Goal: Find specific page/section: Find specific page/section

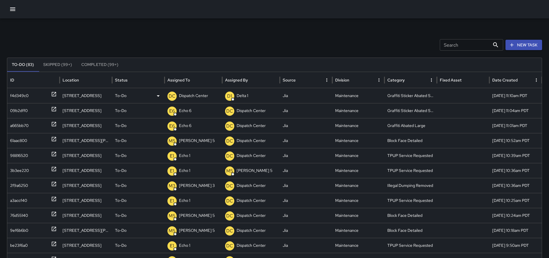
click at [55, 94] on icon at bounding box center [54, 94] width 6 height 6
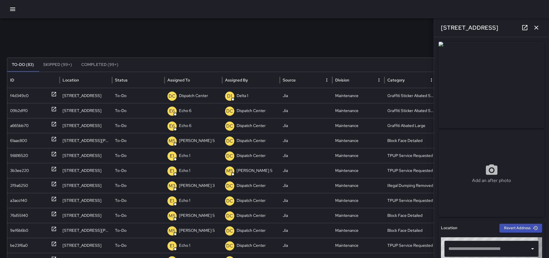
type input "**********"
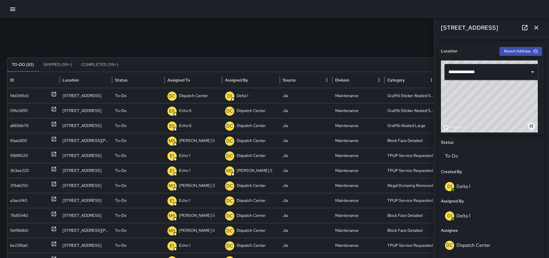
scroll to position [195, 0]
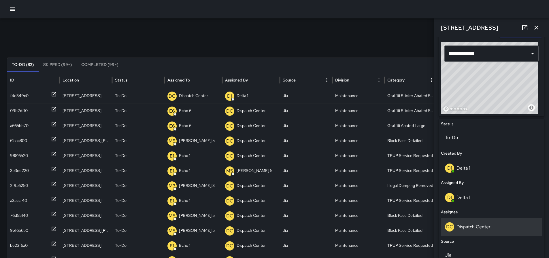
click at [479, 228] on p "Dispatch Center" at bounding box center [473, 227] width 34 height 6
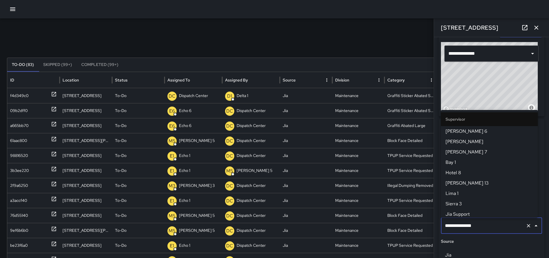
scroll to position [591, 0]
click at [479, 228] on input "**********" at bounding box center [484, 225] width 80 height 11
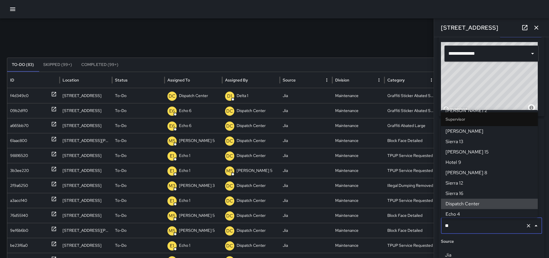
scroll to position [0, 0]
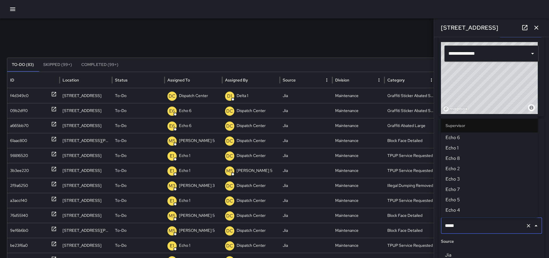
type input "******"
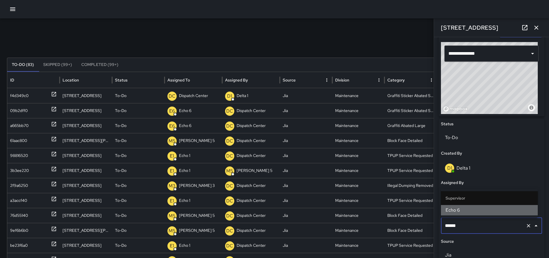
click at [456, 212] on span "Echo 6" at bounding box center [490, 210] width 88 height 7
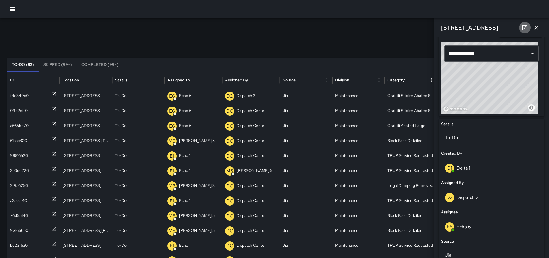
click at [526, 30] on icon at bounding box center [524, 27] width 5 height 5
click at [537, 28] on icon "button" at bounding box center [536, 27] width 7 height 7
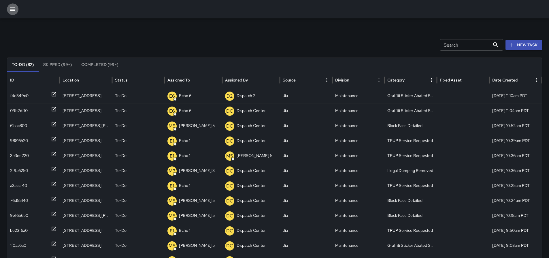
click at [15, 7] on icon "button" at bounding box center [12, 9] width 7 height 7
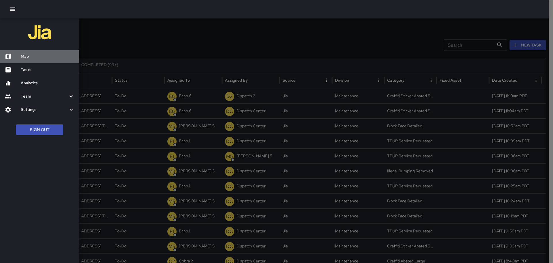
drag, startPoint x: 25, startPoint y: 55, endPoint x: 36, endPoint y: 59, distance: 11.7
click at [25, 55] on h6 "Map" at bounding box center [48, 56] width 54 height 6
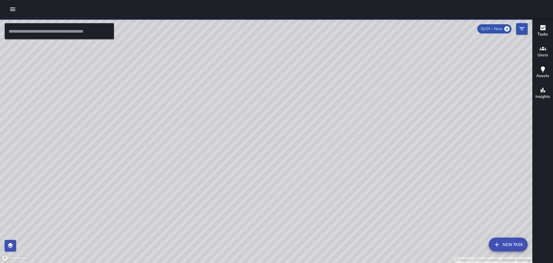
drag, startPoint x: 258, startPoint y: 109, endPoint x: 283, endPoint y: 113, distance: 26.0
click at [283, 113] on div "© Mapbox © OpenStreetMap Improve this map" at bounding box center [266, 140] width 533 height 244
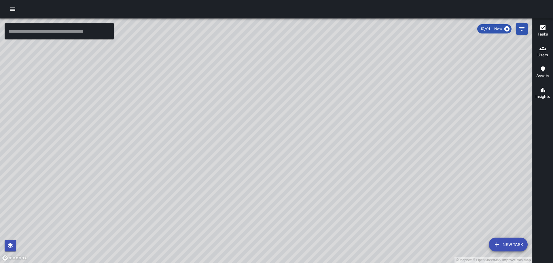
drag, startPoint x: 129, startPoint y: 248, endPoint x: 248, endPoint y: 180, distance: 137.9
click at [249, 181] on div "© Mapbox © OpenStreetMap Improve this map" at bounding box center [266, 140] width 533 height 244
drag, startPoint x: 302, startPoint y: 88, endPoint x: 308, endPoint y: 177, distance: 89.6
click at [289, 207] on div "© Mapbox © OpenStreetMap Improve this map" at bounding box center [266, 140] width 533 height 244
drag, startPoint x: 356, startPoint y: 148, endPoint x: 373, endPoint y: 172, distance: 28.9
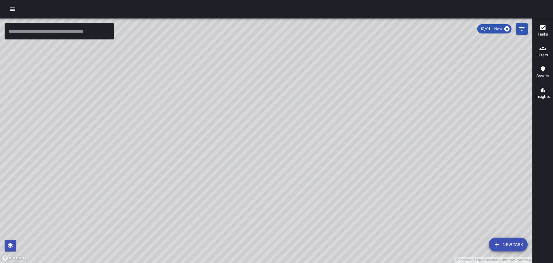
click at [374, 173] on div "© Mapbox © OpenStreetMap Improve this map" at bounding box center [266, 140] width 533 height 244
drag, startPoint x: 373, startPoint y: 80, endPoint x: 360, endPoint y: 207, distance: 128.0
click at [360, 207] on div "© Mapbox © OpenStreetMap Improve this map" at bounding box center [266, 140] width 533 height 244
drag, startPoint x: 280, startPoint y: 209, endPoint x: 271, endPoint y: 86, distance: 123.6
click at [271, 86] on div "© Mapbox © OpenStreetMap Improve this map" at bounding box center [266, 140] width 533 height 244
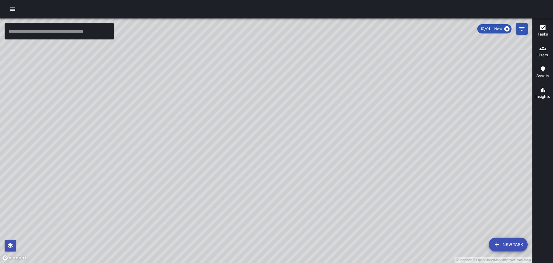
drag, startPoint x: 267, startPoint y: 205, endPoint x: 280, endPoint y: 150, distance: 55.8
click at [280, 150] on div "© Mapbox © OpenStreetMap Improve this map" at bounding box center [266, 140] width 533 height 244
drag, startPoint x: 232, startPoint y: 179, endPoint x: 234, endPoint y: 171, distance: 8.3
click at [234, 171] on div "© Mapbox © OpenStreetMap Improve this map" at bounding box center [266, 140] width 533 height 244
drag, startPoint x: 220, startPoint y: 136, endPoint x: 202, endPoint y: 216, distance: 81.9
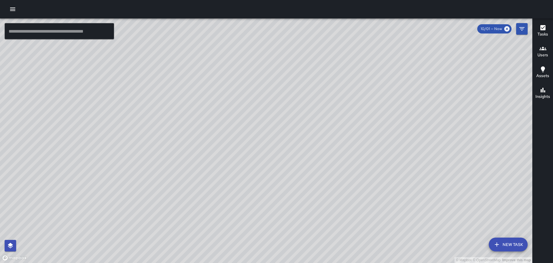
click at [202, 220] on div "© Mapbox © OpenStreetMap Improve this map" at bounding box center [266, 140] width 533 height 244
drag, startPoint x: 227, startPoint y: 114, endPoint x: 219, endPoint y: 155, distance: 42.0
click at [219, 156] on div "© Mapbox © OpenStreetMap Improve this map" at bounding box center [266, 140] width 533 height 244
